Goal: Task Accomplishment & Management: Use online tool/utility

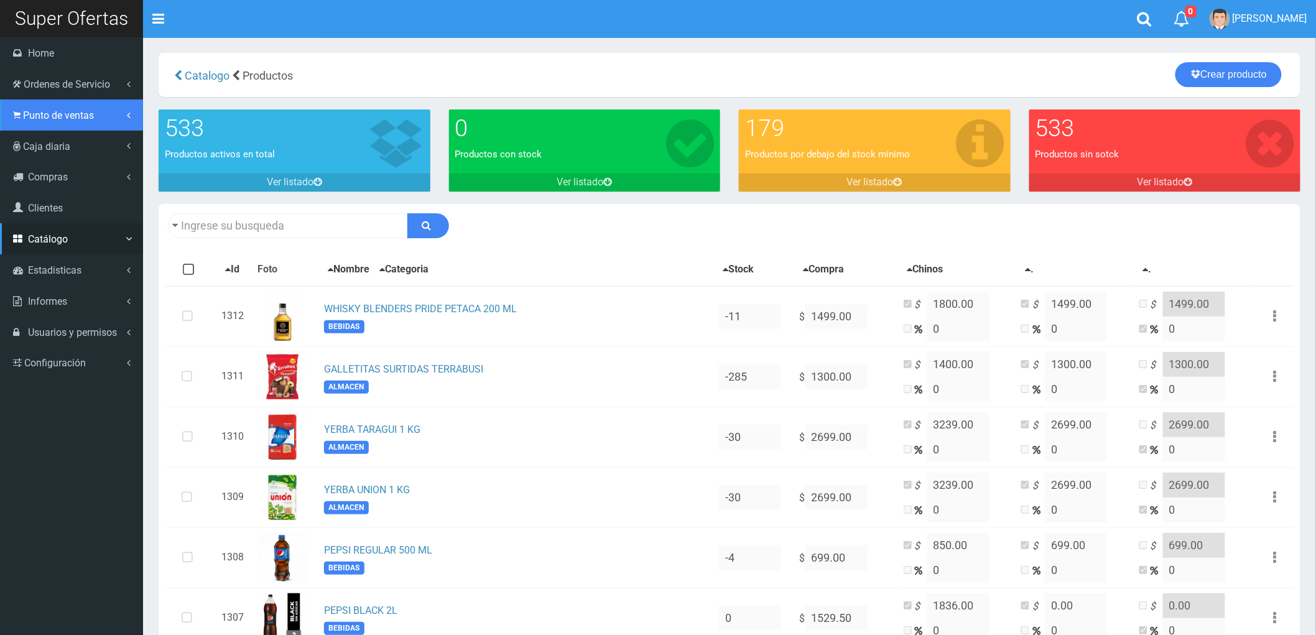
click at [41, 111] on span "Punto de ventas" at bounding box center [58, 115] width 71 height 12
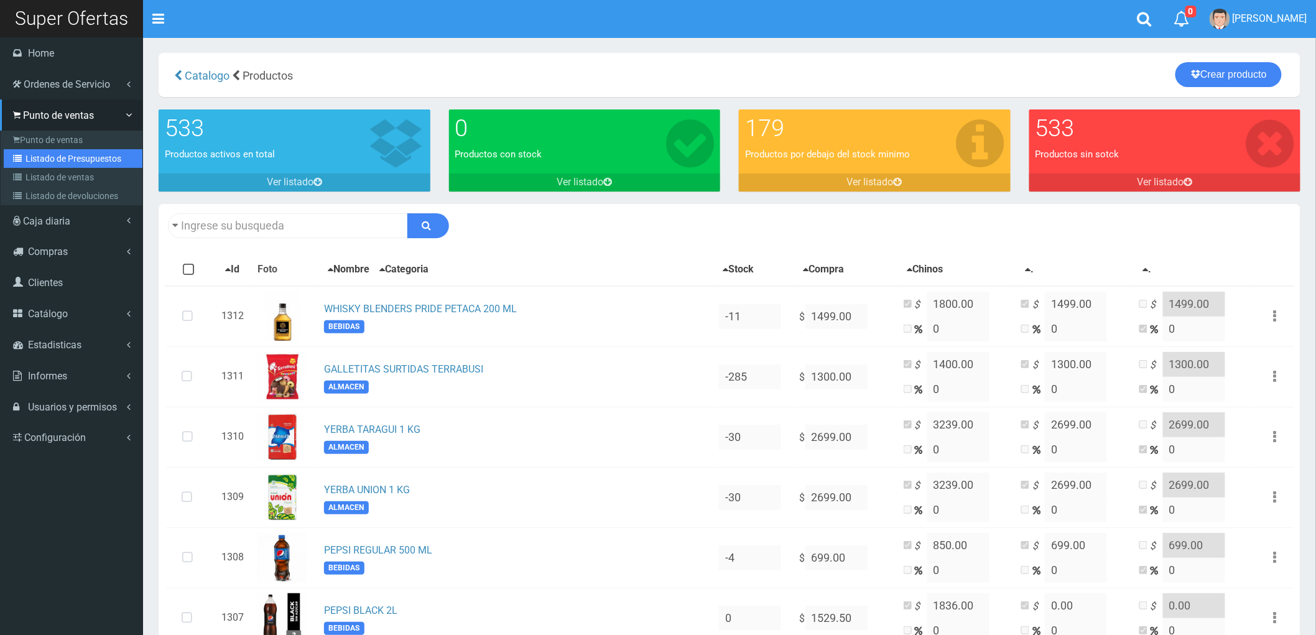
click at [52, 150] on link "Listado de Presupuestos" at bounding box center [73, 158] width 139 height 19
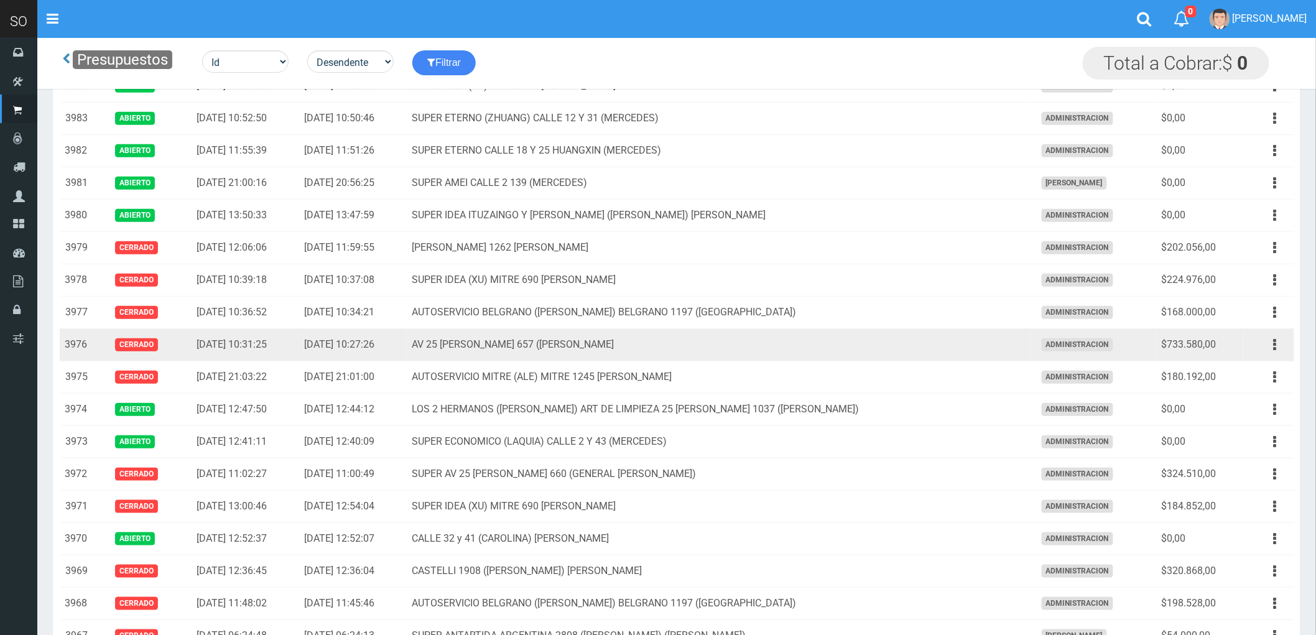
scroll to position [276, 0]
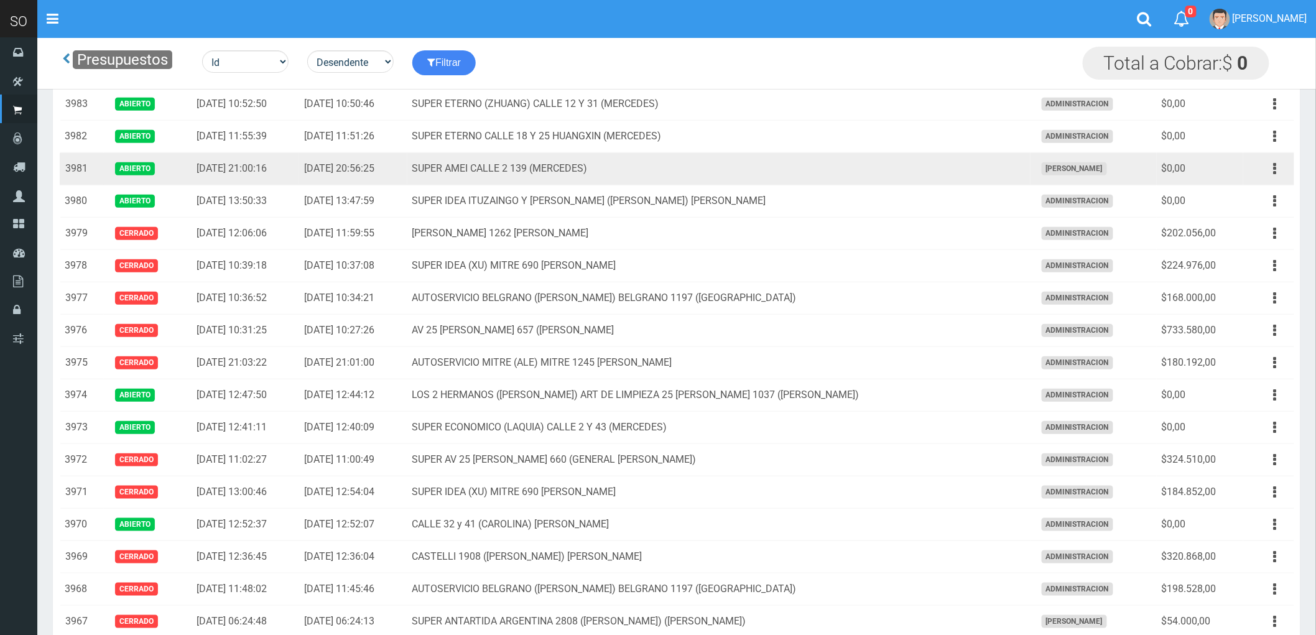
drag, startPoint x: 1278, startPoint y: 169, endPoint x: 1237, endPoint y: 188, distance: 45.1
click at [1277, 169] on button "button" at bounding box center [1275, 169] width 28 height 22
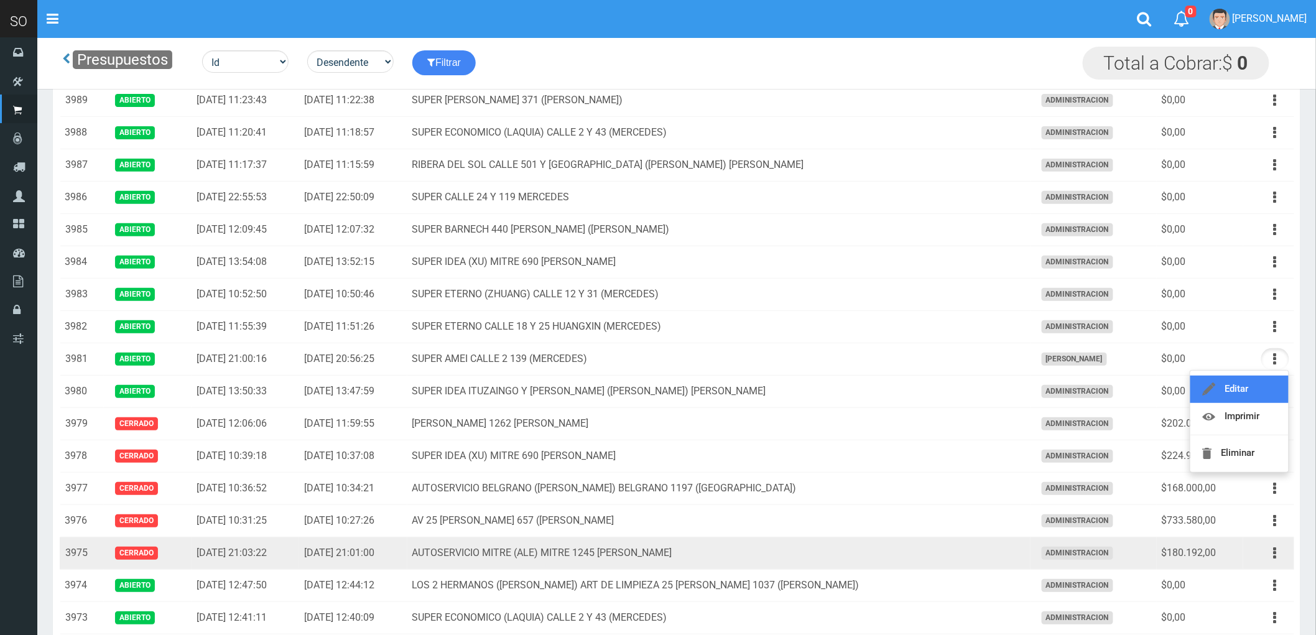
scroll to position [0, 0]
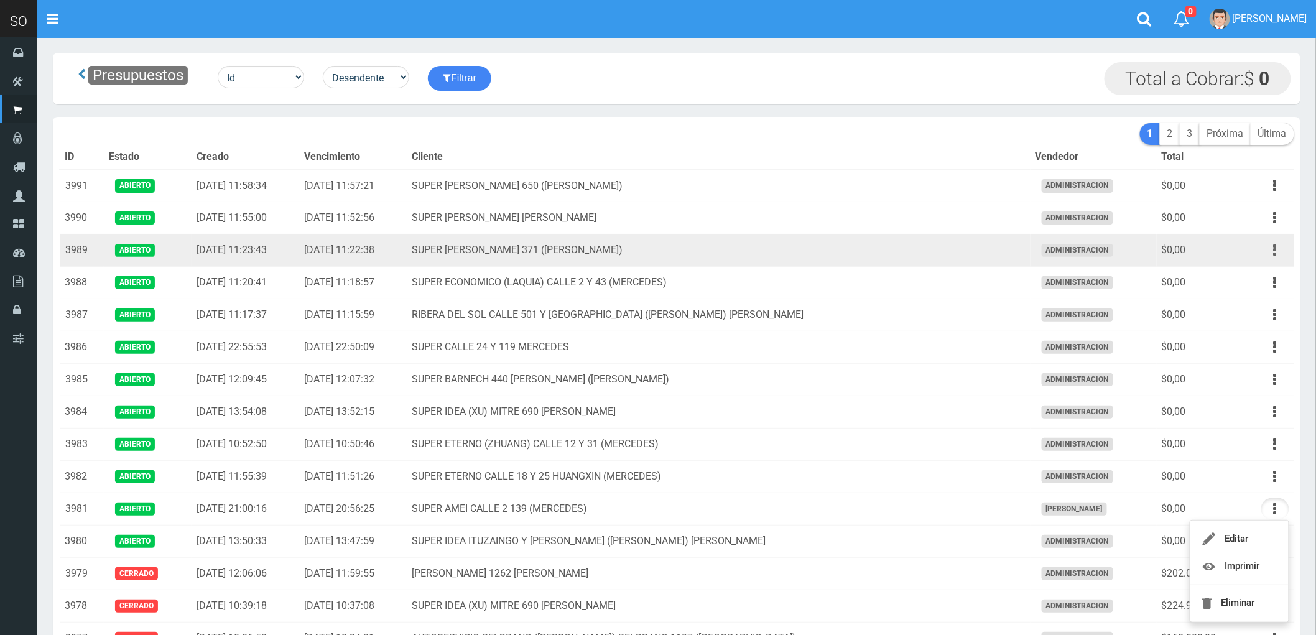
click at [1272, 249] on button "button" at bounding box center [1275, 250] width 28 height 22
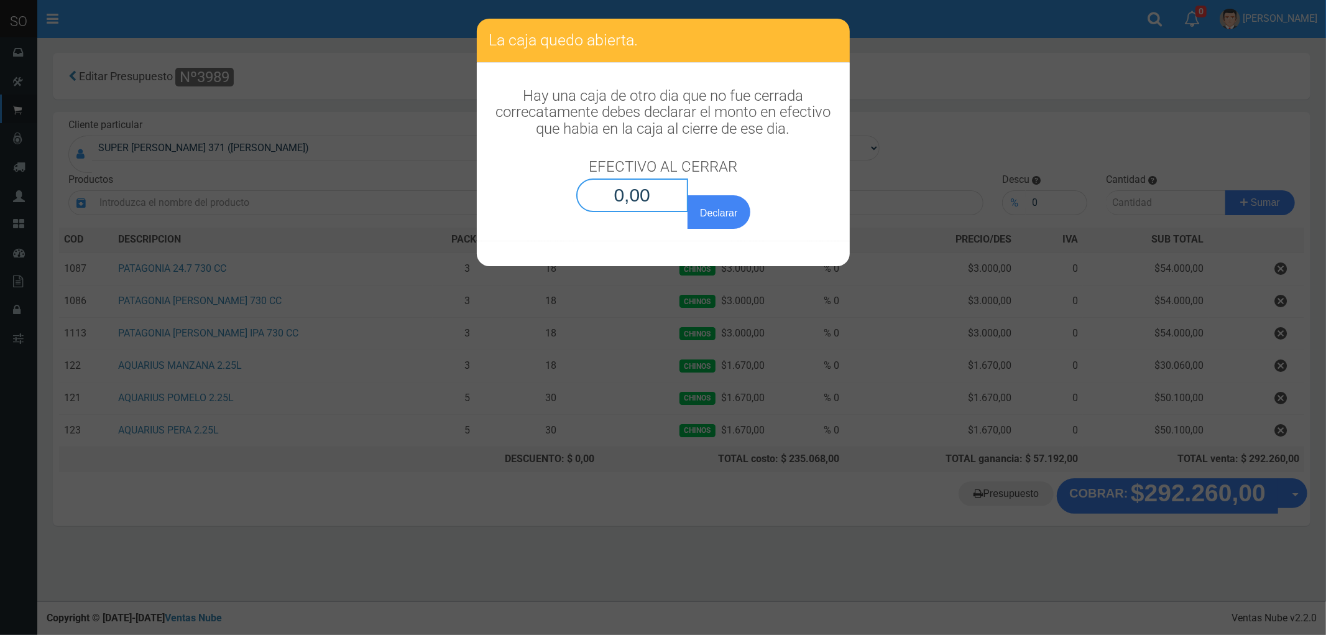
click at [639, 200] on input "0,00" at bounding box center [632, 195] width 113 height 34
type input "0,01"
click at [715, 205] on button "Declarar" at bounding box center [719, 212] width 62 height 34
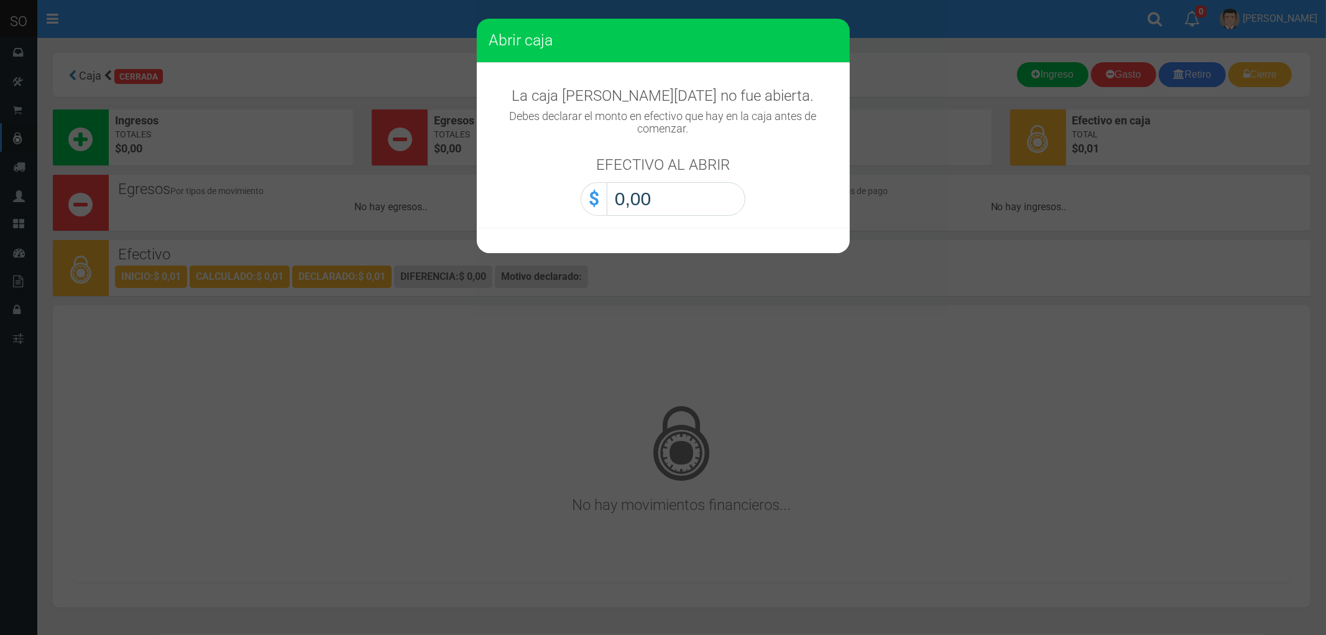
click at [662, 201] on input "0,00" at bounding box center [676, 199] width 139 height 34
type input "0,01"
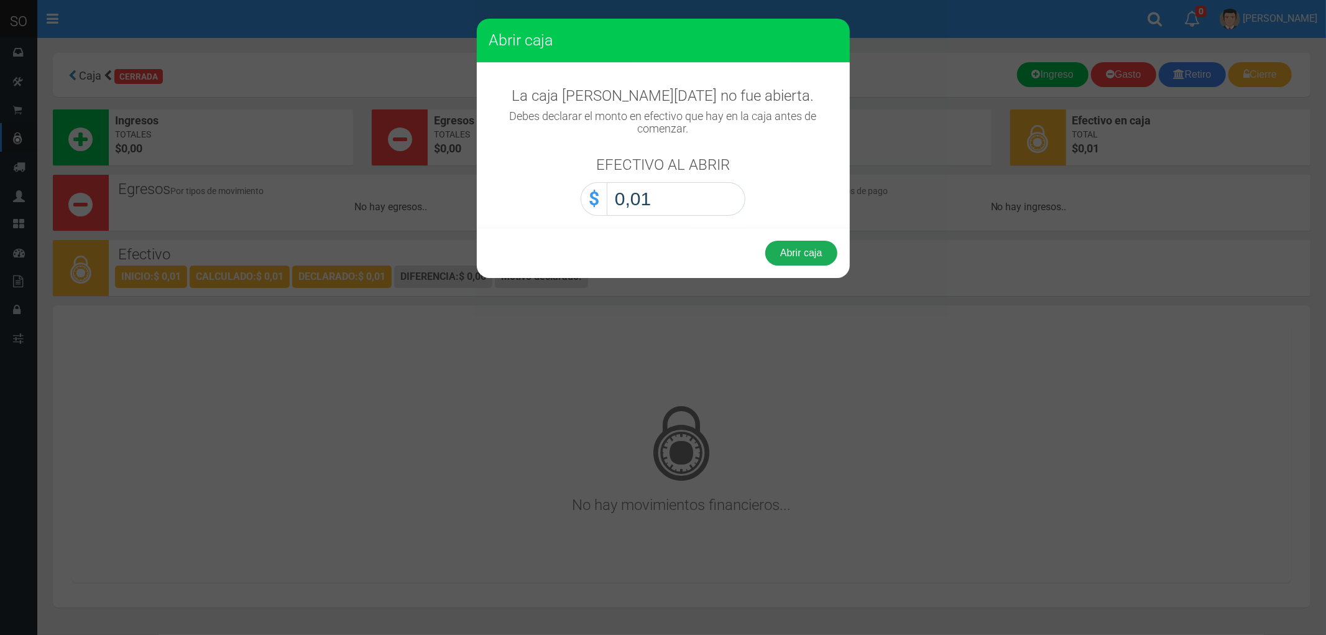
click at [804, 241] on button "Abrir caja" at bounding box center [801, 253] width 72 height 25
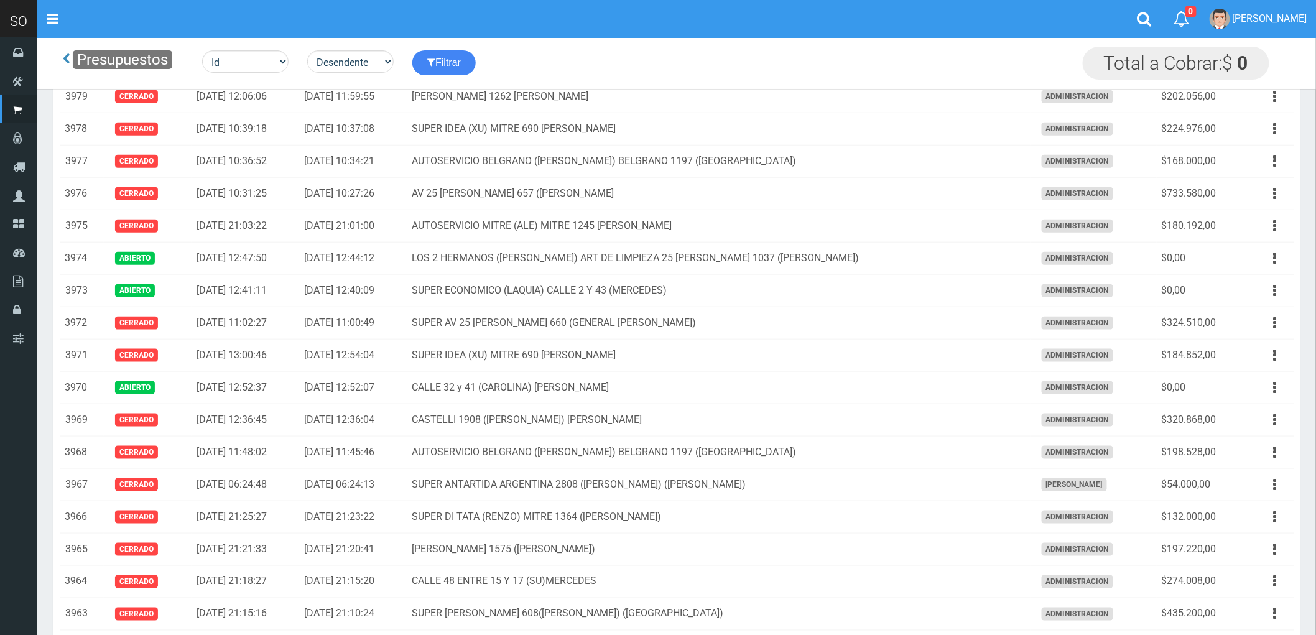
scroll to position [414, 0]
